Goal: Communication & Community: Answer question/provide support

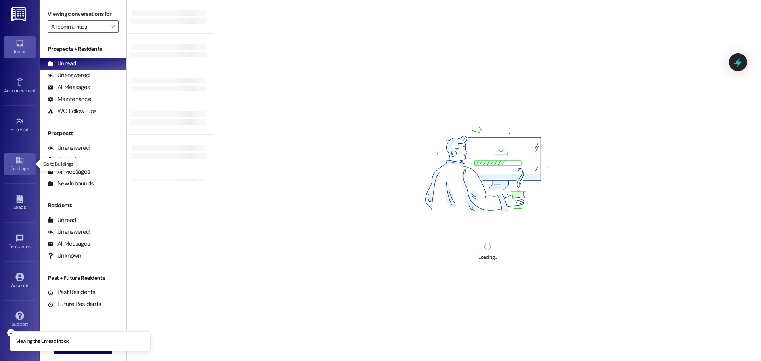
click at [13, 165] on div "Buildings" at bounding box center [20, 168] width 40 height 8
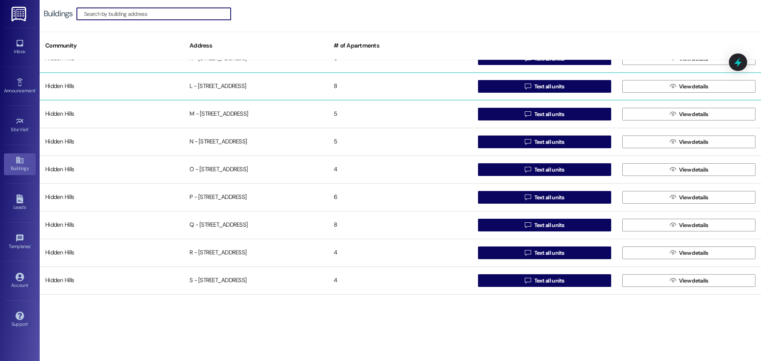
scroll to position [436, 0]
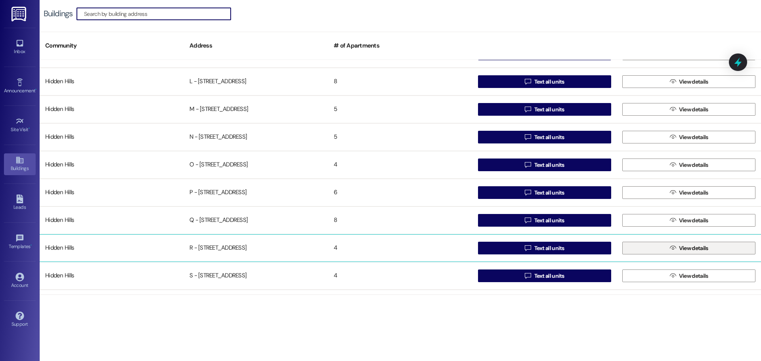
click at [653, 246] on button " View details" at bounding box center [688, 248] width 133 height 13
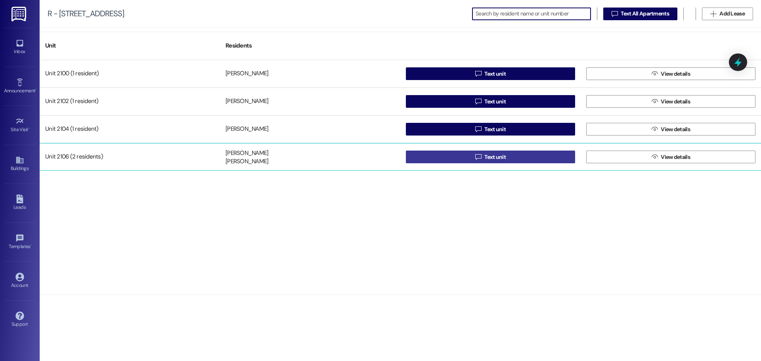
click at [432, 155] on button " Text unit" at bounding box center [490, 157] width 169 height 13
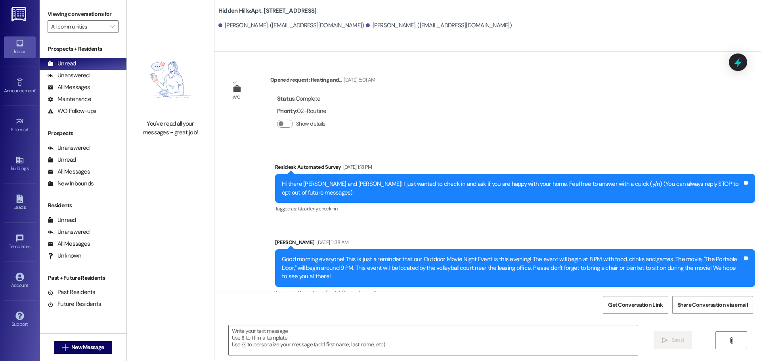
type textarea "Fetching suggested responses. Please feel free to read through the conversation…"
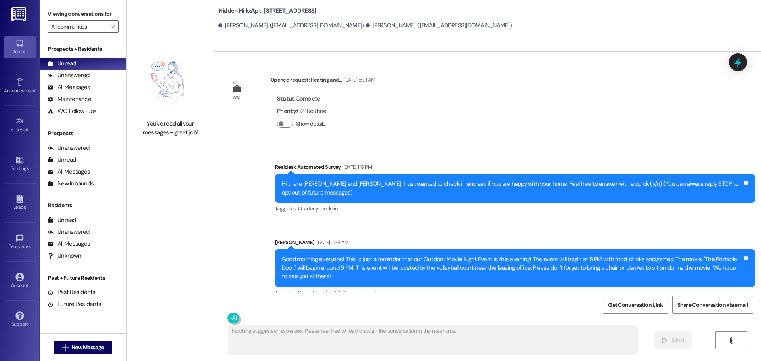
scroll to position [9617, 0]
